Goal: Task Accomplishment & Management: Manage account settings

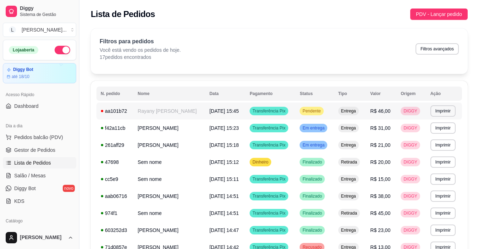
click at [190, 115] on td "Rayany [PERSON_NAME]" at bounding box center [169, 110] width 72 height 17
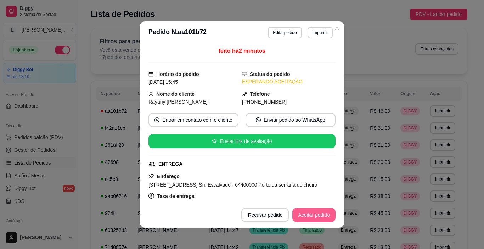
click at [301, 212] on button "Aceitar pedido" at bounding box center [313, 215] width 43 height 14
click at [300, 215] on button "Mover para preparo" at bounding box center [308, 215] width 55 height 14
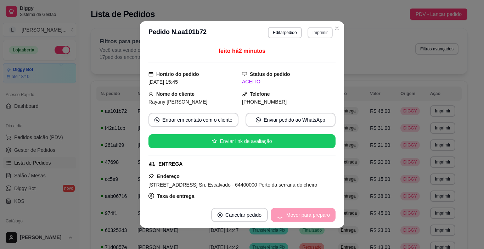
click at [318, 33] on button "Imprimir" at bounding box center [320, 32] width 25 height 11
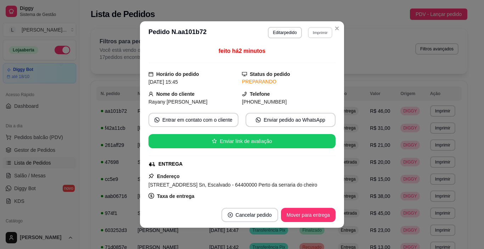
click at [306, 57] on button "IMPRESSORA" at bounding box center [311, 54] width 41 height 9
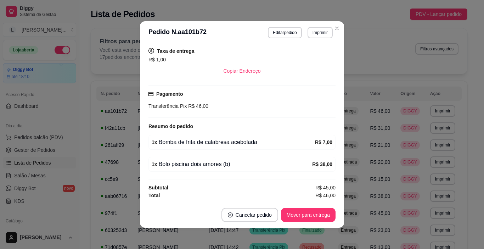
scroll to position [145, 0]
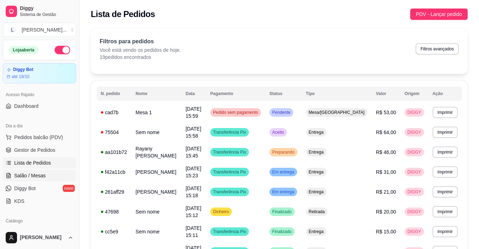
click at [24, 179] on span "Salão / Mesas" at bounding box center [30, 175] width 32 height 7
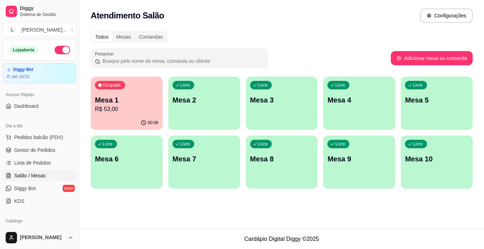
click at [148, 102] on p "Mesa 1" at bounding box center [126, 100] width 63 height 10
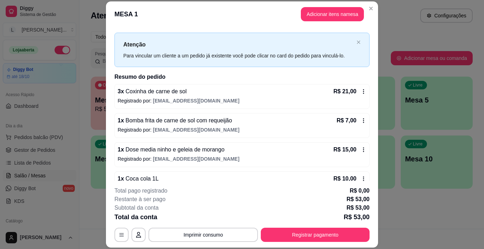
scroll to position [11, 0]
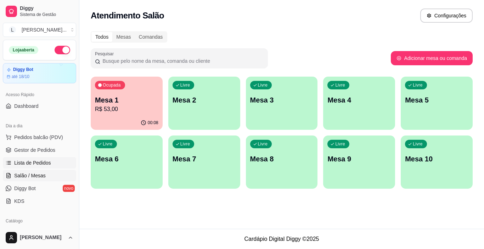
click at [38, 165] on span "Lista de Pedidos" at bounding box center [32, 162] width 37 height 7
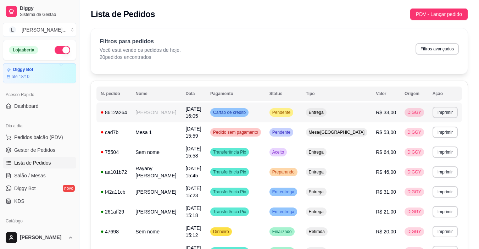
click at [240, 112] on div "Cartão de crédito" at bounding box center [229, 112] width 38 height 9
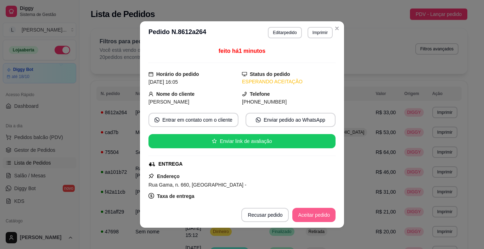
click at [316, 217] on button "Aceitar pedido" at bounding box center [313, 215] width 43 height 14
click at [305, 216] on button "Mover para preparo" at bounding box center [308, 215] width 55 height 14
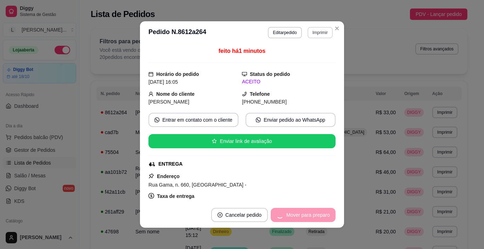
click at [317, 31] on button "Imprimir" at bounding box center [320, 32] width 25 height 11
click at [314, 61] on button "IMPRESSORA" at bounding box center [305, 57] width 51 height 11
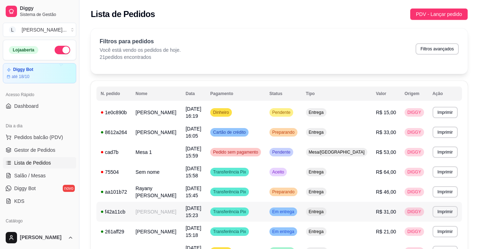
click at [265, 217] on td "Transferência Pix" at bounding box center [235, 212] width 59 height 20
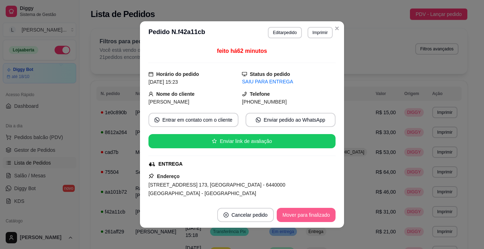
click at [299, 215] on button "Mover para finalizado" at bounding box center [306, 215] width 59 height 14
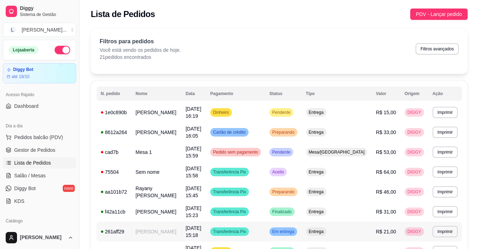
click at [265, 232] on td "Transferência Pix" at bounding box center [235, 232] width 59 height 20
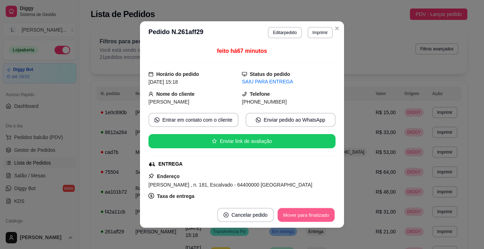
click at [315, 219] on button "Mover para finalizado" at bounding box center [306, 215] width 57 height 14
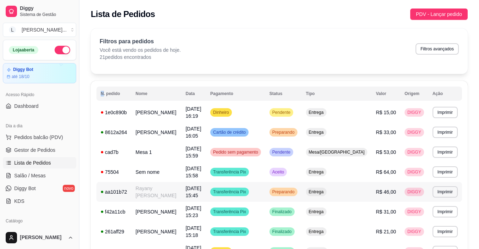
click at [265, 191] on td "Transferência Pix" at bounding box center [235, 192] width 59 height 20
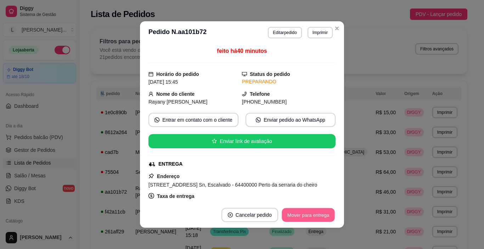
click at [298, 212] on button "Mover para entrega" at bounding box center [308, 215] width 53 height 14
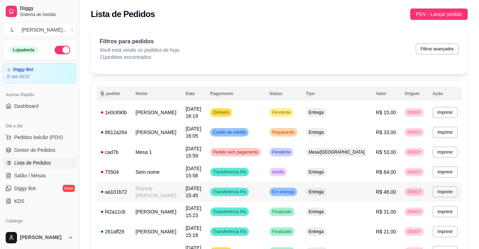
click at [265, 194] on td "Transferência Pix" at bounding box center [235, 192] width 59 height 20
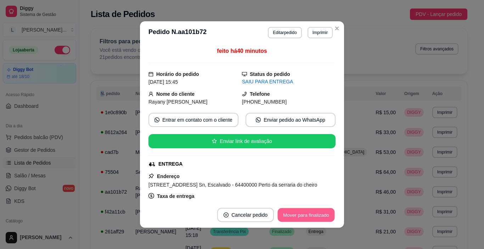
click at [317, 212] on button "Mover para finalizado" at bounding box center [306, 215] width 57 height 14
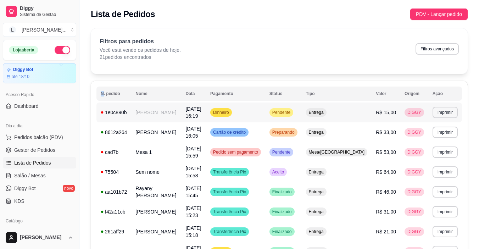
click at [294, 119] on td "Pendente" at bounding box center [283, 112] width 37 height 20
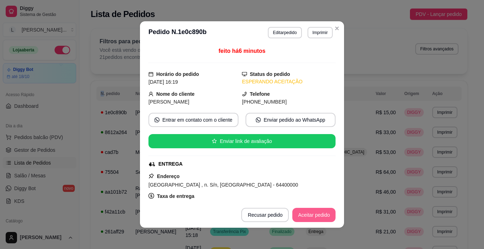
click at [300, 214] on button "Aceitar pedido" at bounding box center [313, 215] width 43 height 14
click at [302, 212] on div "Recusar pedido Aceitar pedido" at bounding box center [279, 215] width 114 height 14
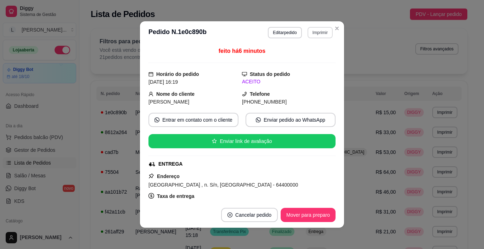
click at [326, 33] on button "Imprimir" at bounding box center [320, 32] width 25 height 11
click at [318, 59] on button "IMPRESSORA" at bounding box center [305, 57] width 51 height 11
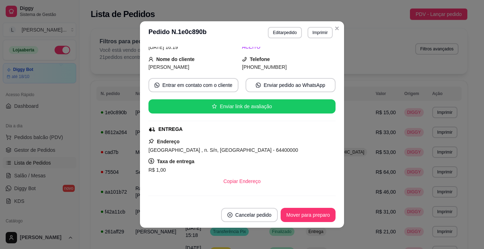
scroll to position [82, 0]
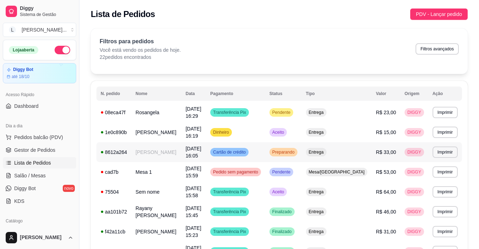
click at [265, 153] on td "Cartão de crédito" at bounding box center [235, 152] width 59 height 20
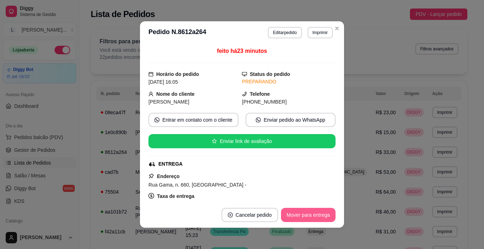
click at [314, 211] on button "Mover para entrega" at bounding box center [308, 215] width 55 height 14
click at [313, 215] on div "Mover para entrega" at bounding box center [303, 215] width 65 height 14
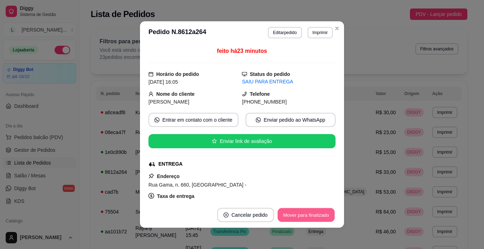
click at [293, 219] on button "Mover para finalizado" at bounding box center [306, 215] width 57 height 14
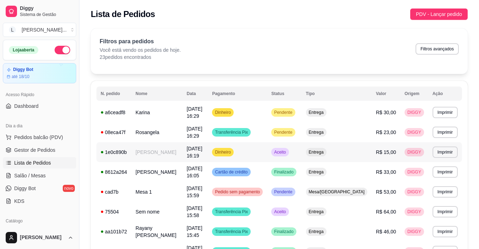
click at [267, 155] on td "Dinheiro" at bounding box center [237, 152] width 59 height 20
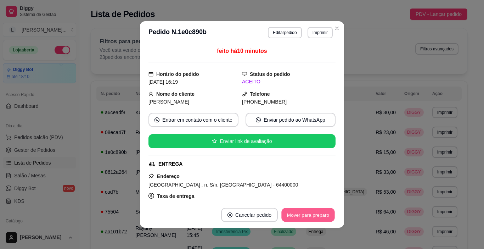
click at [307, 215] on button "Mover para preparo" at bounding box center [307, 215] width 53 height 14
click at [310, 217] on button "Mover para entrega" at bounding box center [308, 215] width 55 height 14
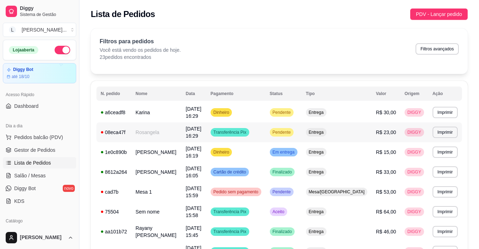
click at [266, 128] on td "Transferência Pix" at bounding box center [235, 132] width 59 height 20
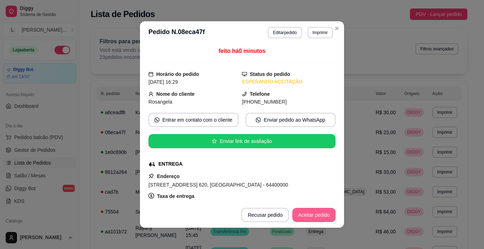
click at [309, 221] on button "Aceitar pedido" at bounding box center [313, 215] width 43 height 14
click at [308, 217] on button "Aceitar pedido" at bounding box center [314, 215] width 42 height 14
click at [317, 29] on button "Imprimir" at bounding box center [320, 32] width 25 height 11
click at [311, 56] on button "IMPRESSORA" at bounding box center [311, 54] width 41 height 9
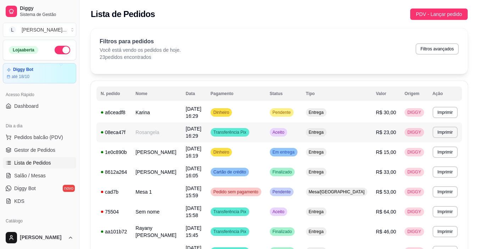
click at [266, 134] on td "Transferência Pix" at bounding box center [235, 132] width 59 height 20
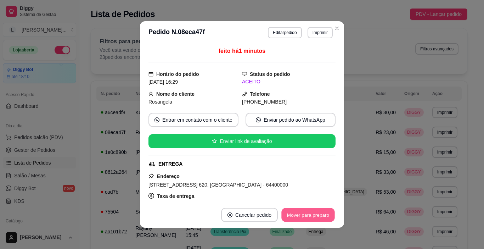
click at [306, 214] on button "Mover para preparo" at bounding box center [307, 215] width 53 height 14
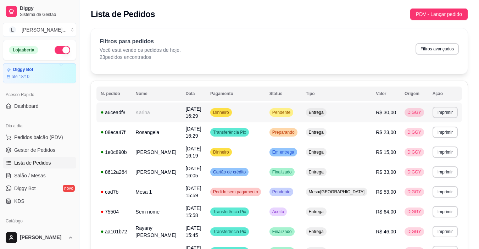
click at [265, 112] on td "Dinheiro" at bounding box center [235, 112] width 59 height 20
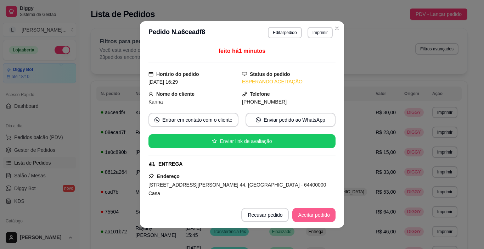
click at [320, 215] on button "Aceitar pedido" at bounding box center [313, 215] width 43 height 14
click at [320, 215] on button "Mover para preparo" at bounding box center [308, 215] width 55 height 14
click at [317, 29] on button "Imprimir" at bounding box center [320, 32] width 25 height 11
click at [327, 93] on div "feito há 1 minutos Horário do pedido [DATE] 16:29 Status do pedido PREPARANDO N…" at bounding box center [242, 123] width 187 height 152
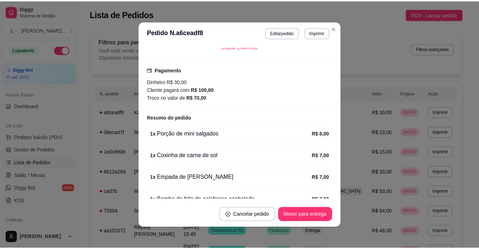
scroll to position [205, 0]
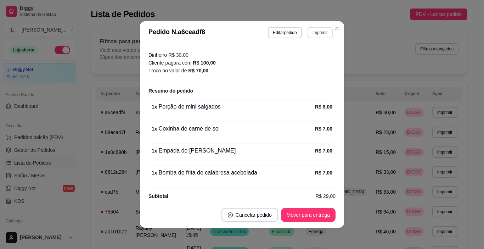
click at [312, 32] on button "Imprimir" at bounding box center [320, 32] width 25 height 11
click at [308, 56] on button "IMPRESSORA" at bounding box center [305, 57] width 51 height 11
drag, startPoint x: 300, startPoint y: 38, endPoint x: 210, endPoint y: 140, distance: 136.4
click at [289, 57] on section "**********" at bounding box center [242, 124] width 204 height 206
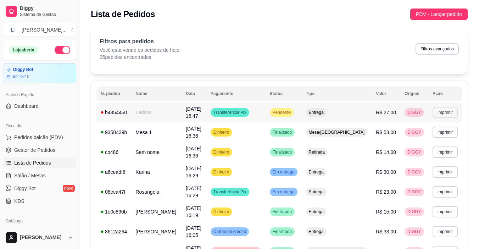
click at [445, 109] on button "Imprimir" at bounding box center [444, 112] width 25 height 11
click at [441, 137] on button "IMPRESSORA" at bounding box center [432, 137] width 51 height 11
